Goal: Task Accomplishment & Management: Use online tool/utility

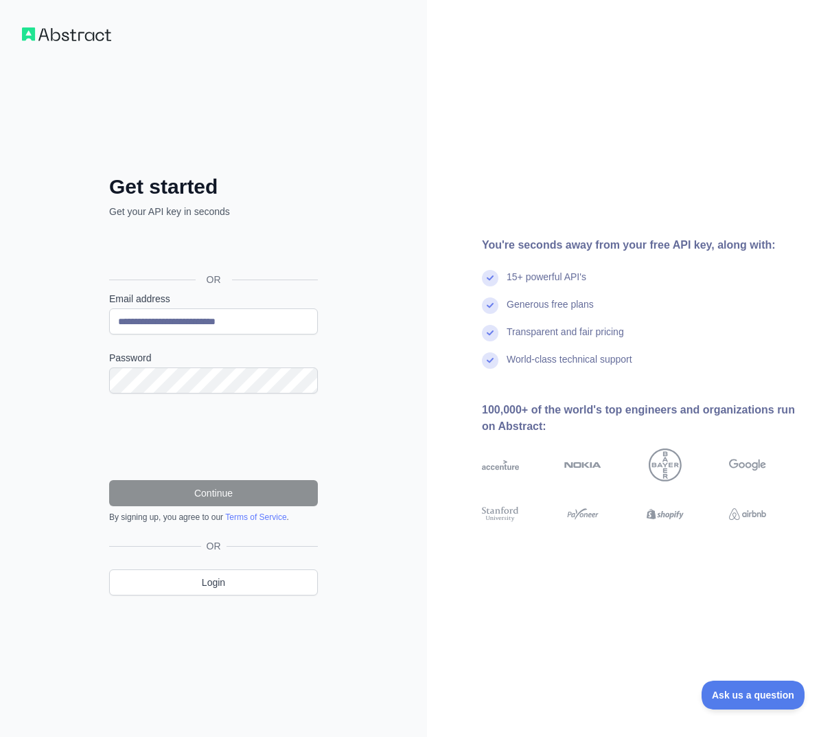
click at [436, 334] on div "You're seconds away from your free API key, along with: 15+ powerful API's Gene…" at bounding box center [629, 369] width 405 height 264
click at [278, 252] on div "Sign in with Google. Opens in new tab" at bounding box center [212, 249] width 206 height 30
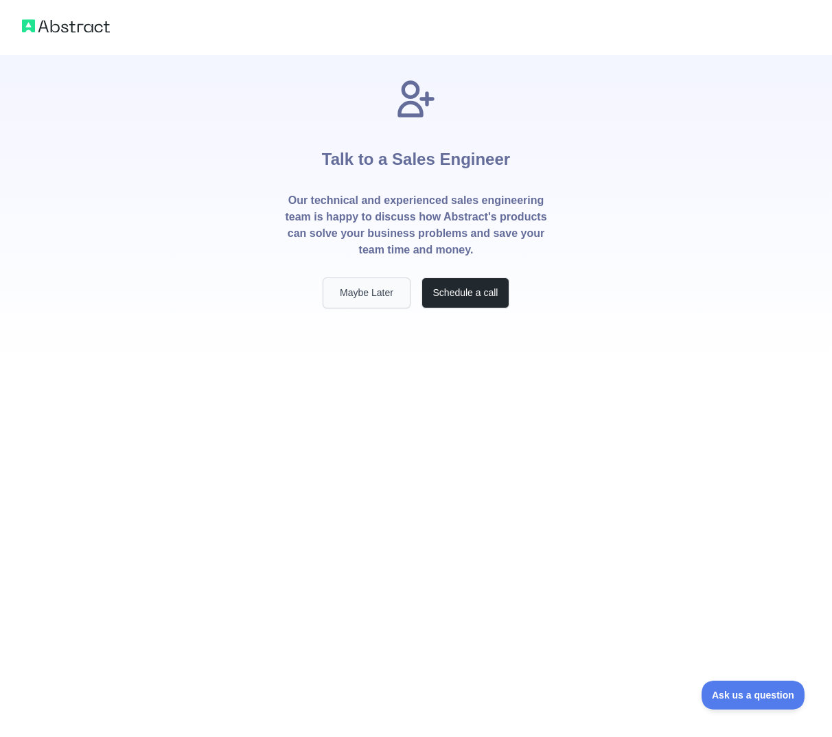
click at [348, 298] on button "Maybe Later" at bounding box center [367, 292] width 88 height 31
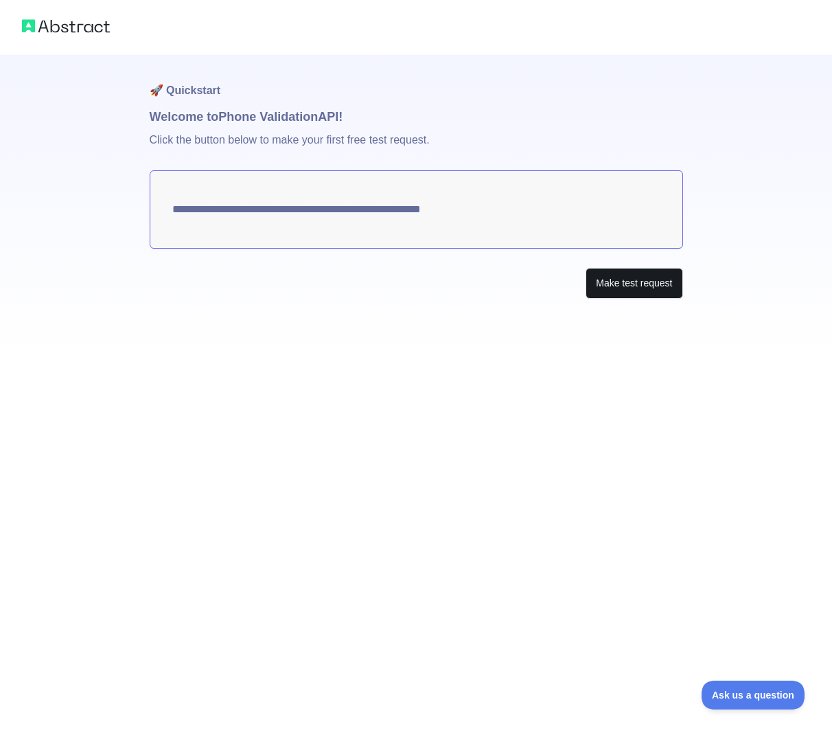
click at [622, 283] on button "Make test request" at bounding box center [634, 283] width 97 height 31
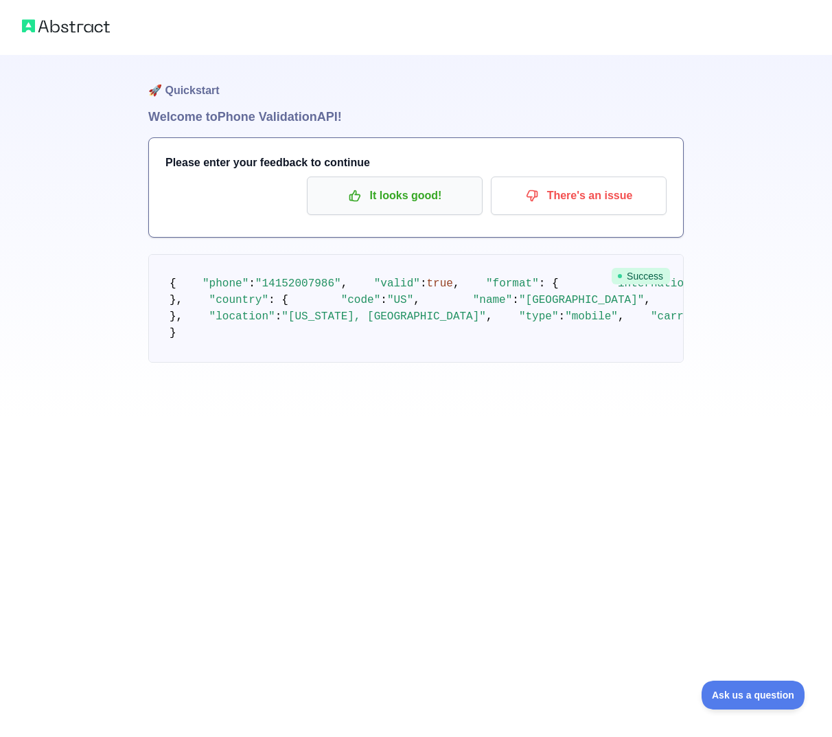
click at [391, 196] on p "It looks good!" at bounding box center [394, 195] width 155 height 23
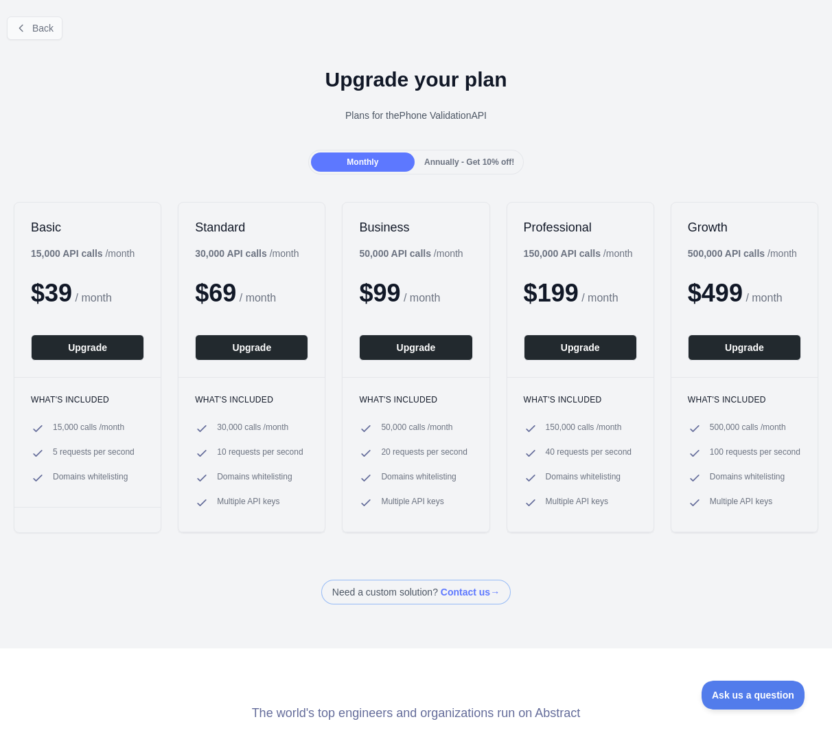
click at [39, 28] on span "Back" at bounding box center [42, 28] width 21 height 11
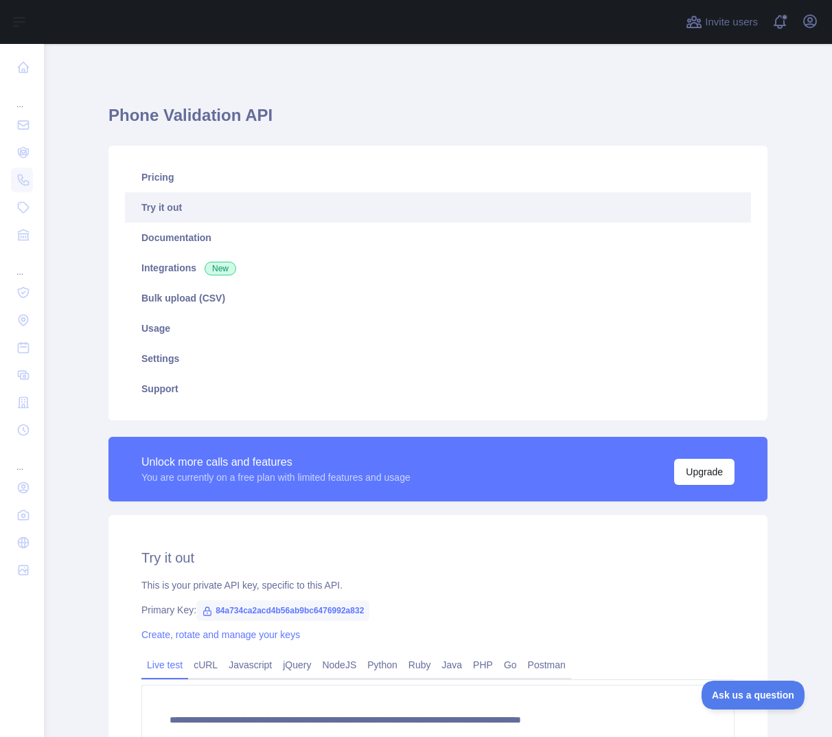
click at [245, 215] on link "Try it out" at bounding box center [438, 207] width 626 height 30
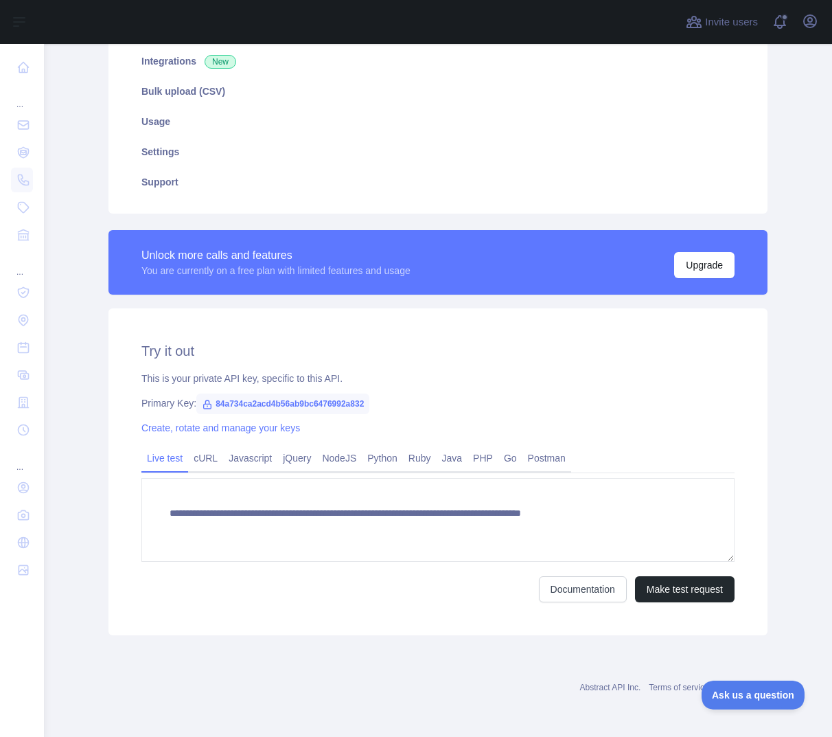
scroll to position [207, 0]
click at [255, 456] on link "Javascript" at bounding box center [250, 458] width 54 height 22
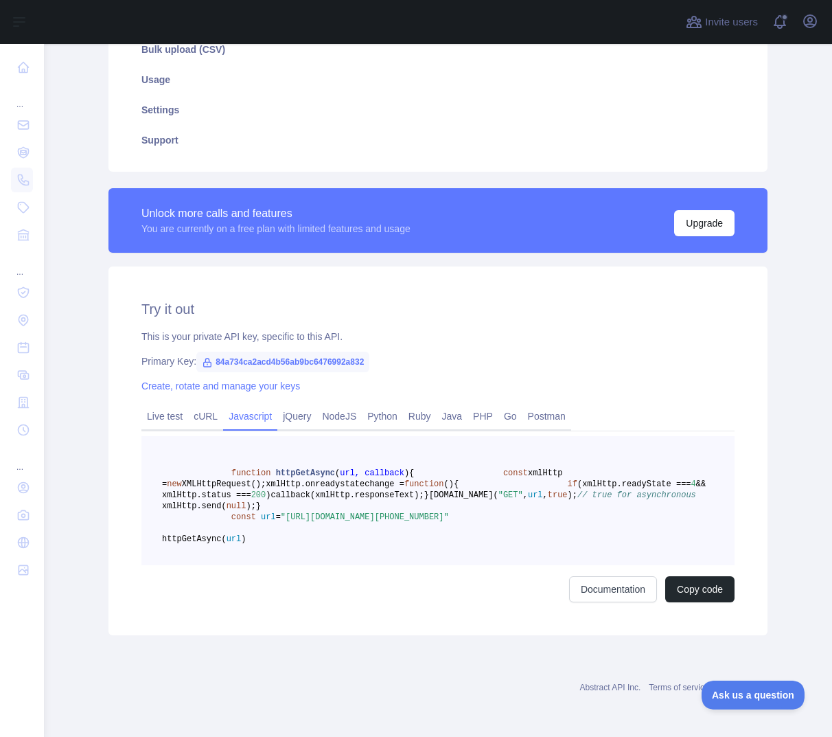
scroll to position [272, 0]
click at [164, 405] on link "Live test" at bounding box center [164, 416] width 47 height 22
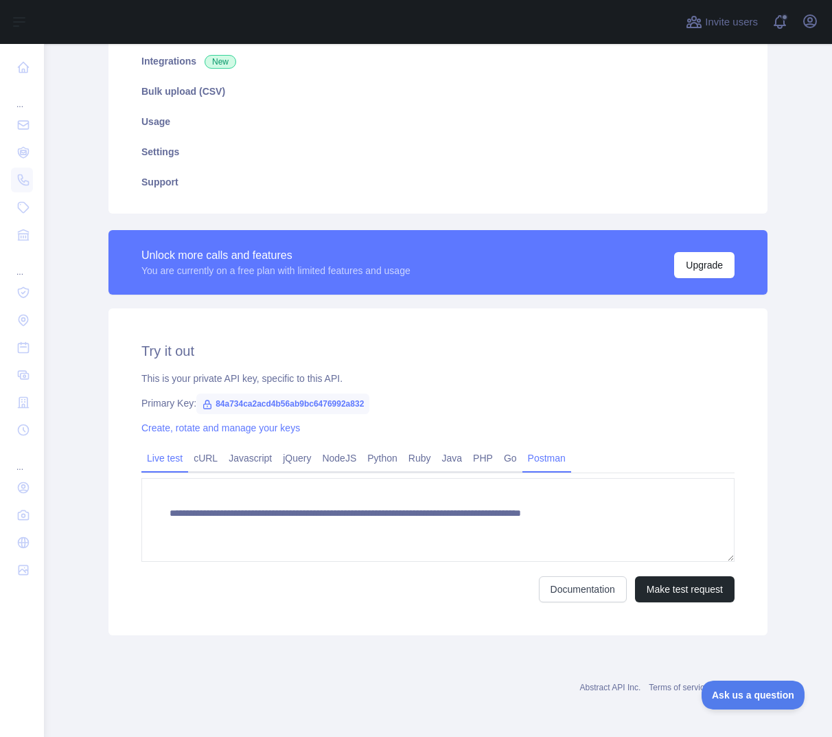
click at [562, 451] on link "Postman" at bounding box center [547, 458] width 49 height 22
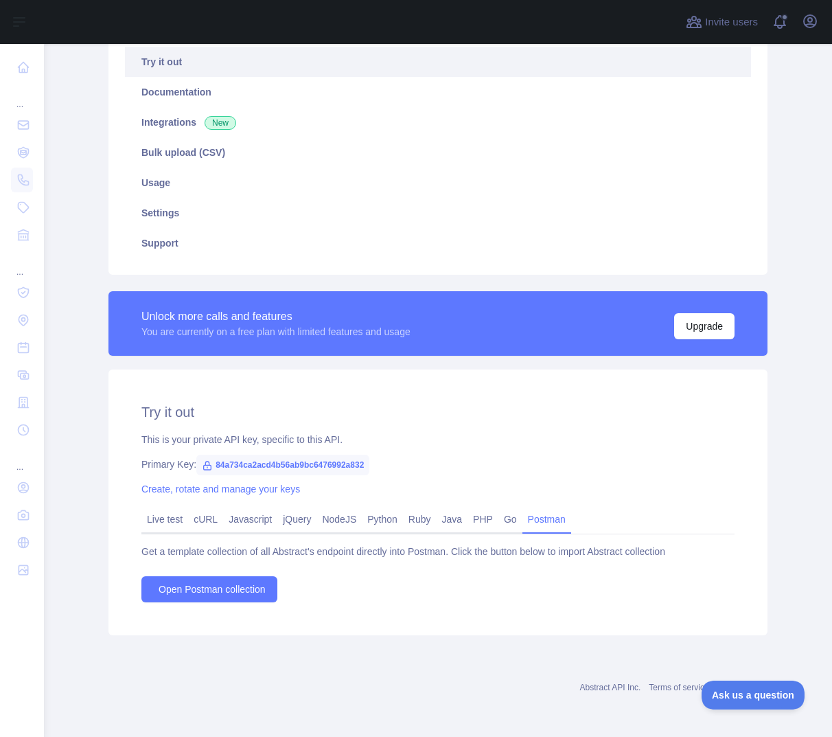
scroll to position [146, 0]
click at [155, 516] on link "Live test" at bounding box center [164, 519] width 47 height 22
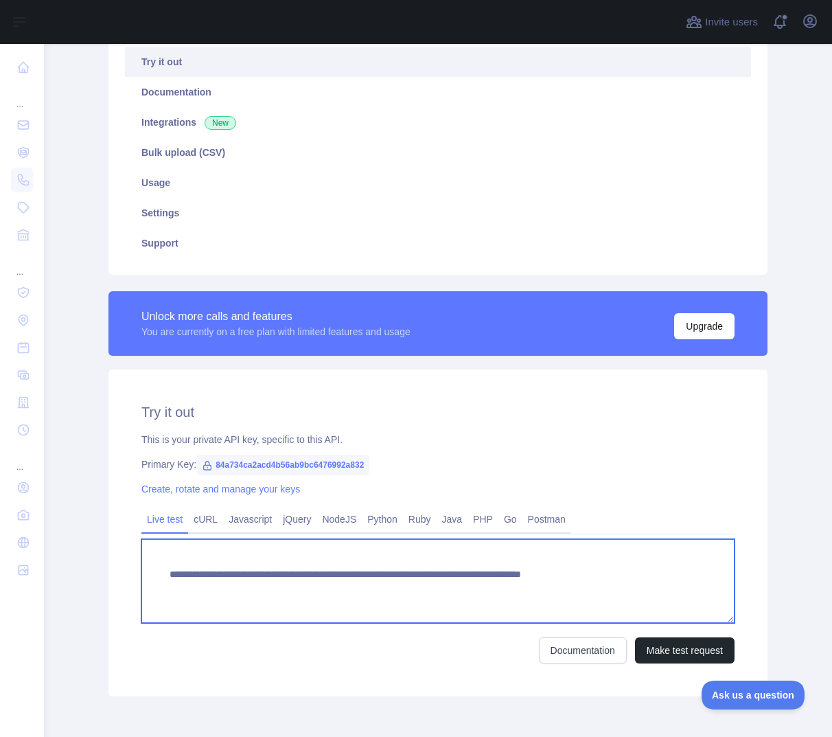
drag, startPoint x: 168, startPoint y: 576, endPoint x: 794, endPoint y: 577, distance: 625.7
click at [794, 577] on main "**********" at bounding box center [438, 390] width 788 height 693
